Goal: Information Seeking & Learning: Find specific fact

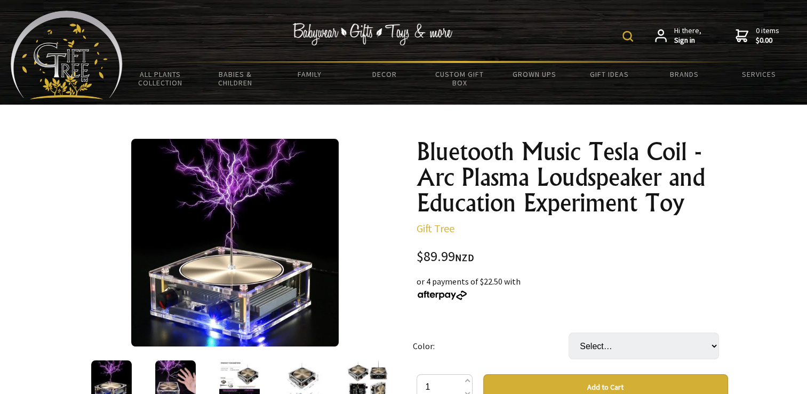
click at [631, 31] on img at bounding box center [628, 36] width 11 height 11
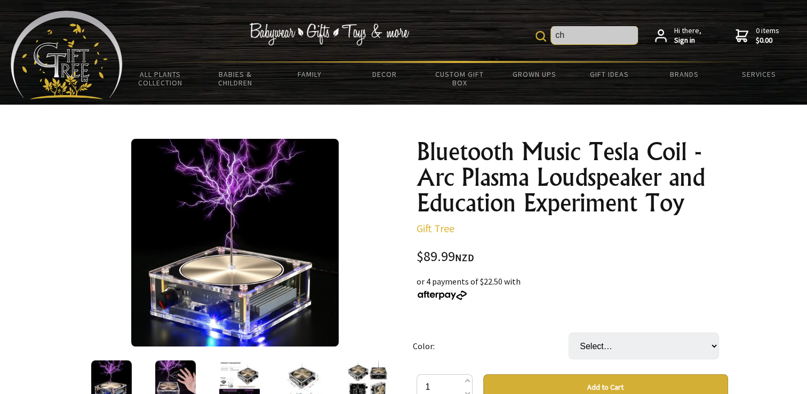
type input "c"
click at [591, 34] on input "text" at bounding box center [594, 35] width 87 height 18
type input "[PERSON_NAME]"
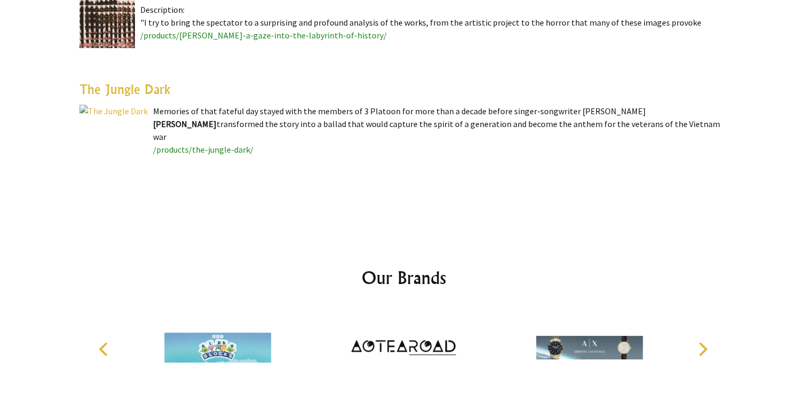
scroll to position [514, 0]
